Goal: Navigation & Orientation: Find specific page/section

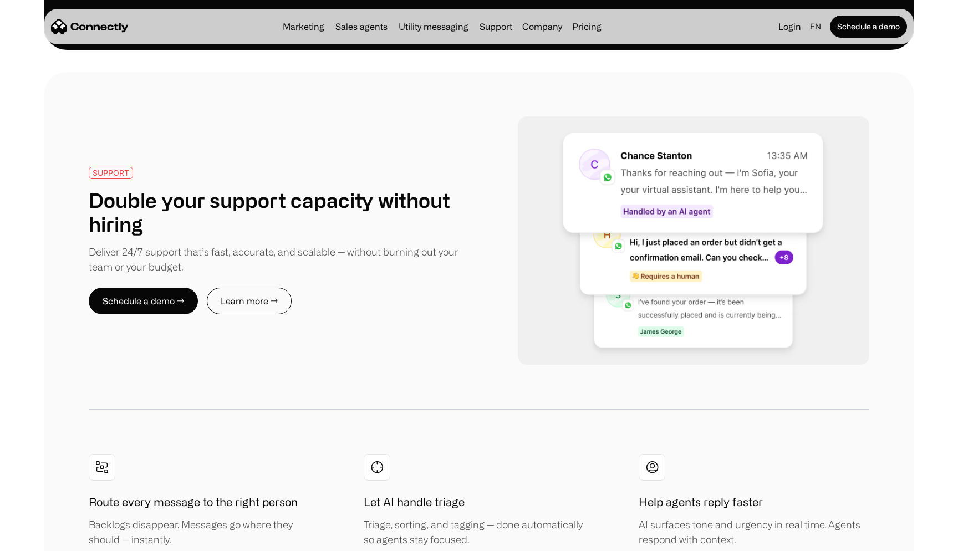
scroll to position [2318, 0]
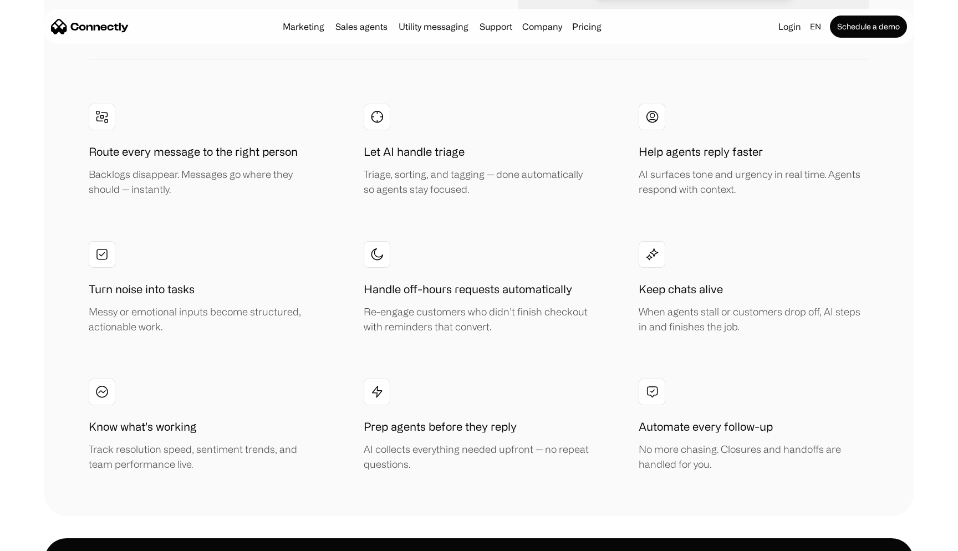
click at [366, 253] on div at bounding box center [377, 254] width 27 height 27
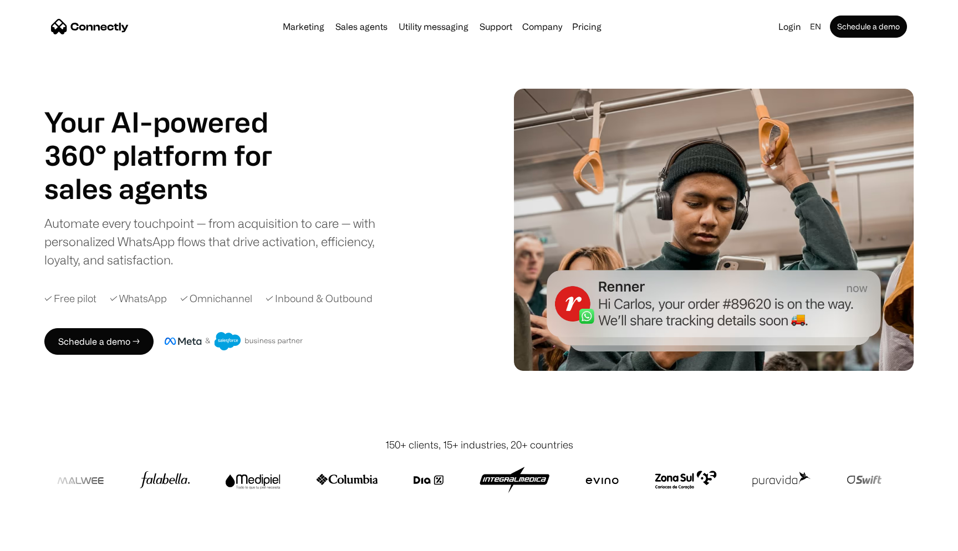
scroll to position [0, 0]
click at [358, 21] on div "Marketing Sales agents Utility messaging Support Company About us Careers Conta…" at bounding box center [442, 27] width 328 height 16
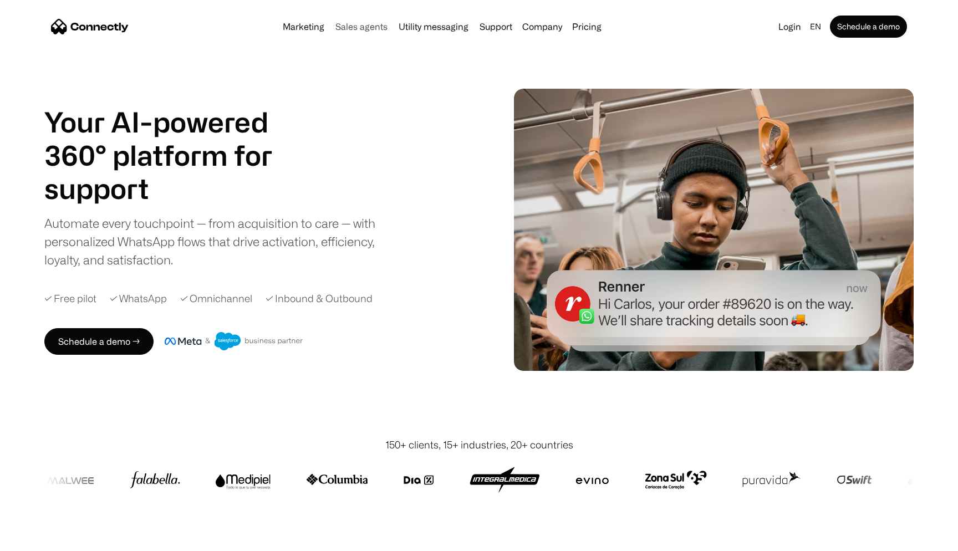
click at [353, 25] on link "Sales agents" at bounding box center [361, 26] width 61 height 9
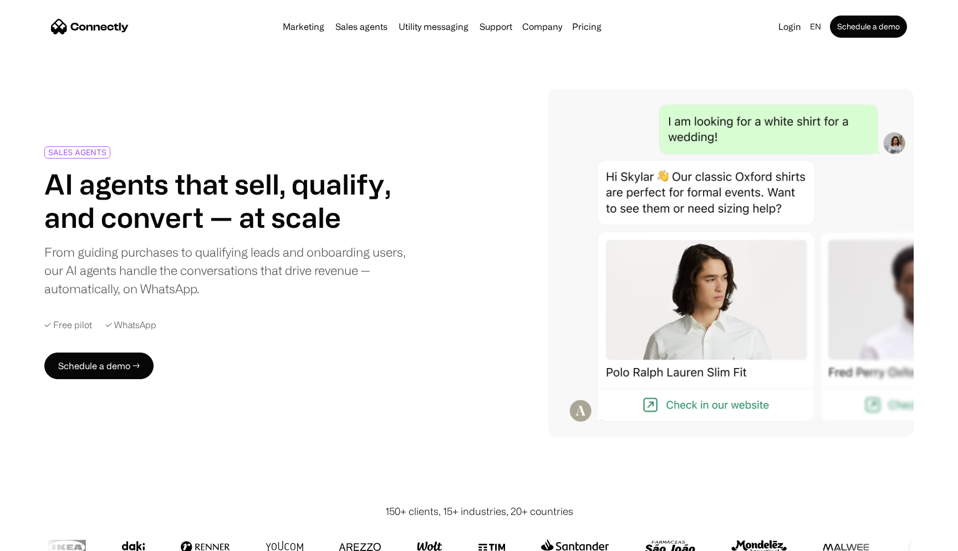
click at [399, 37] on nav "Marketing Sales agents Utility messaging Support Company About us Careers Conta…" at bounding box center [479, 27] width 856 height 22
click at [409, 29] on link "Utility messaging" at bounding box center [433, 26] width 79 height 9
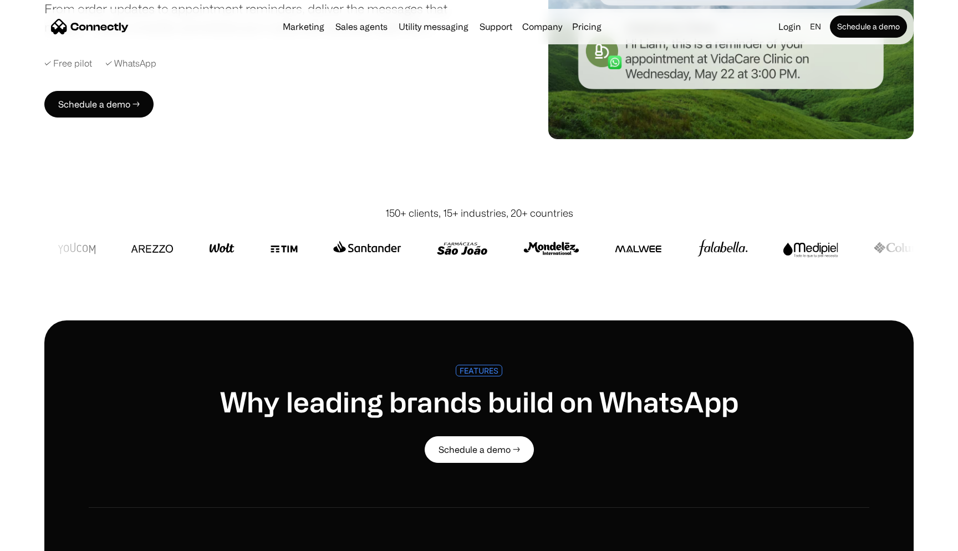
scroll to position [207, 0]
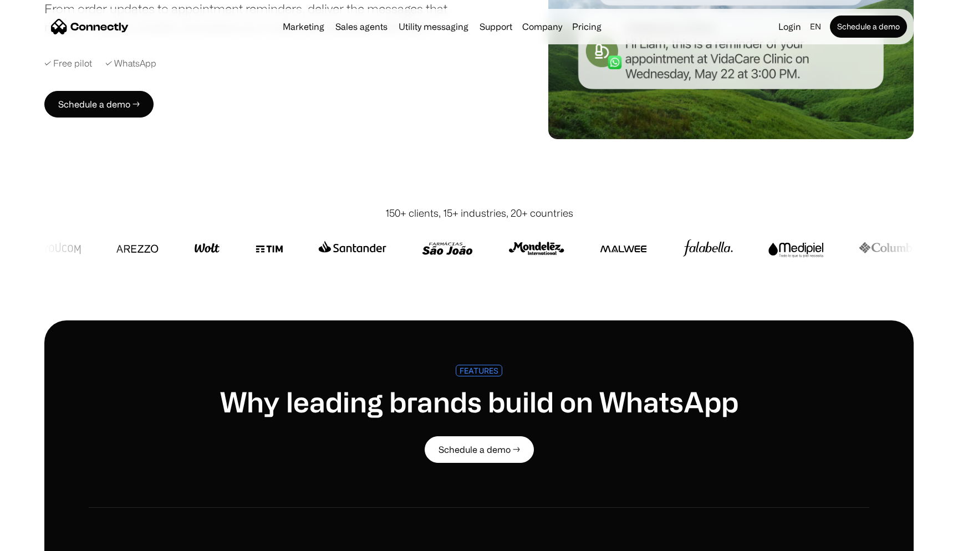
click at [456, 251] on img at bounding box center [447, 248] width 51 height 27
click at [456, 251] on img at bounding box center [442, 248] width 51 height 27
click at [456, 251] on img at bounding box center [437, 248] width 51 height 27
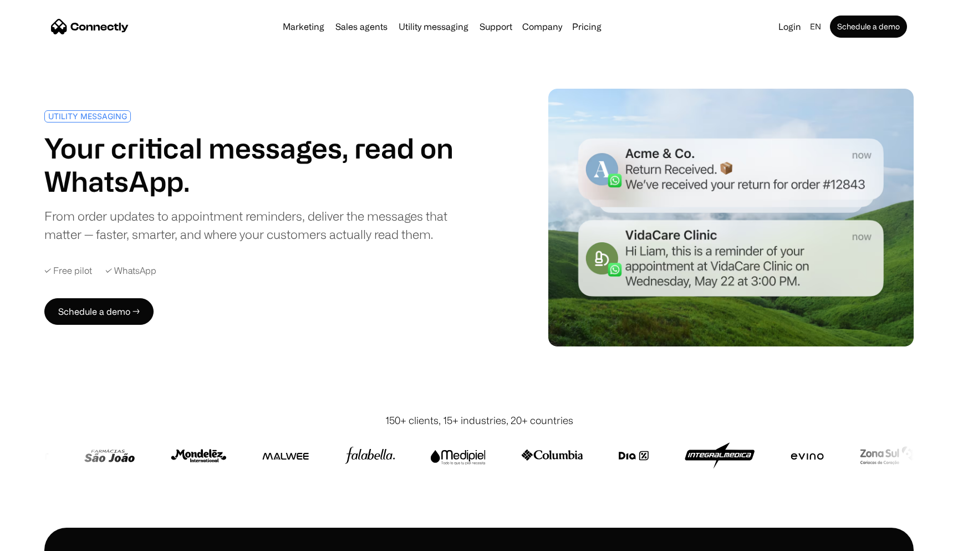
scroll to position [0, 0]
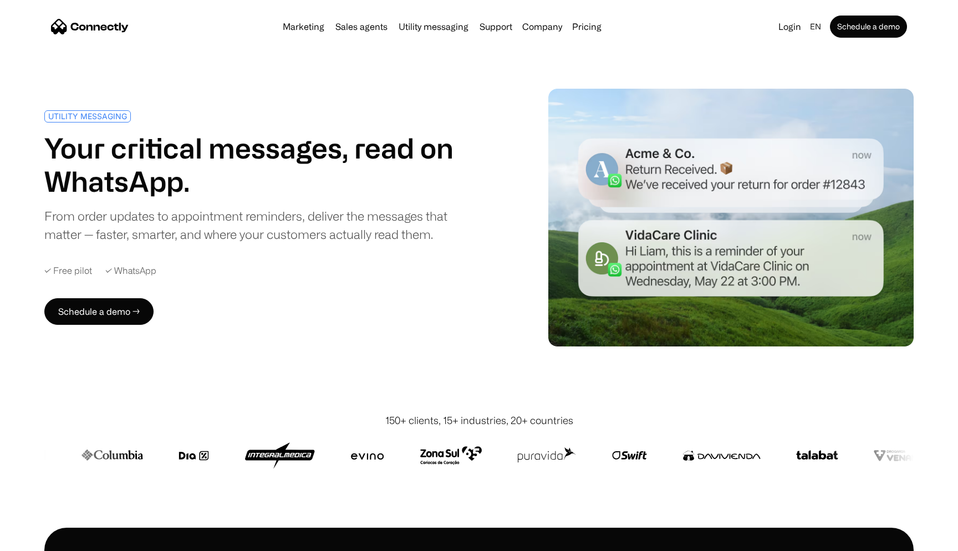
click at [626, 205] on img at bounding box center [730, 218] width 365 height 258
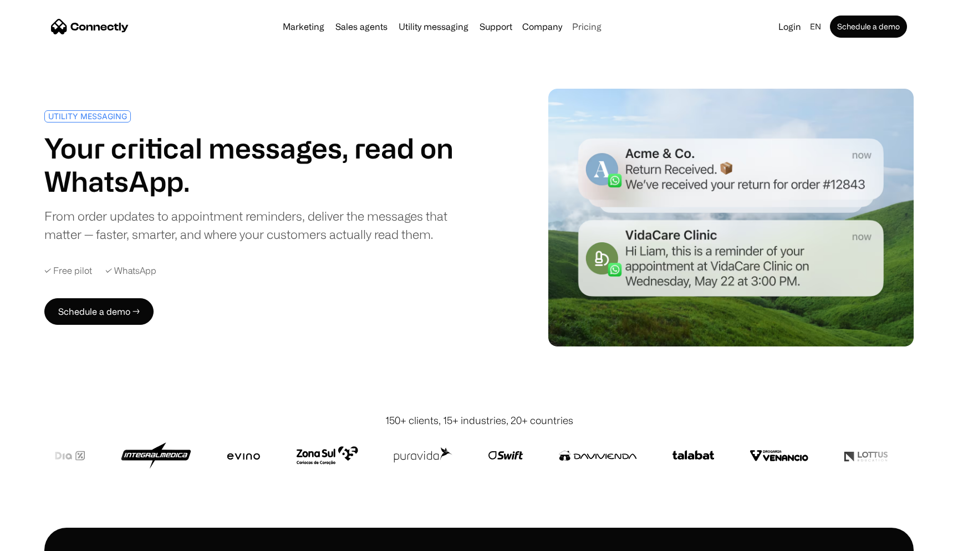
click at [575, 31] on link "Pricing" at bounding box center [587, 26] width 38 height 9
